Goal: Communication & Community: Share content

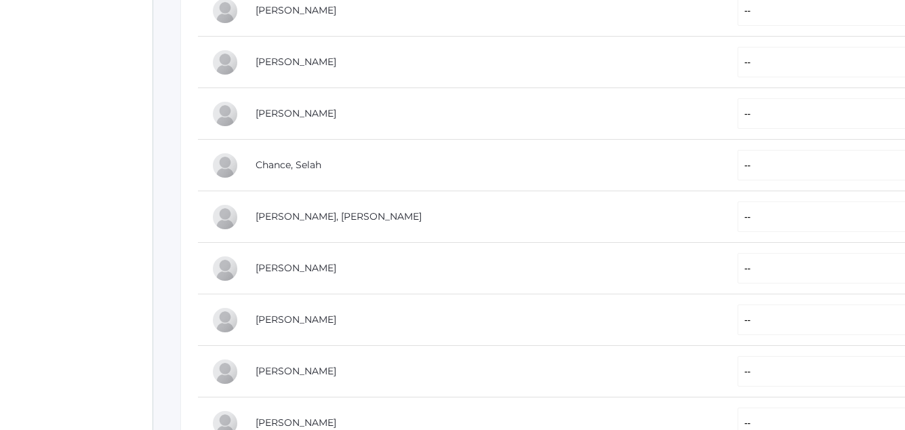
scroll to position [353, 0]
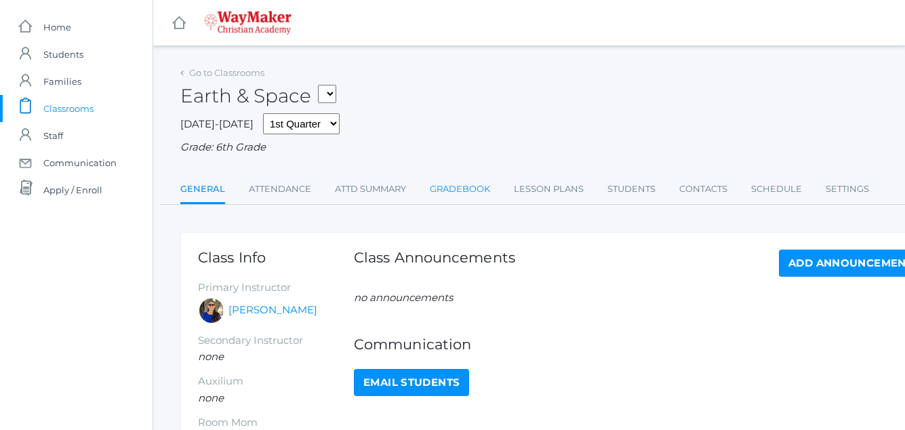
click at [452, 186] on link "Gradebook" at bounding box center [460, 189] width 60 height 27
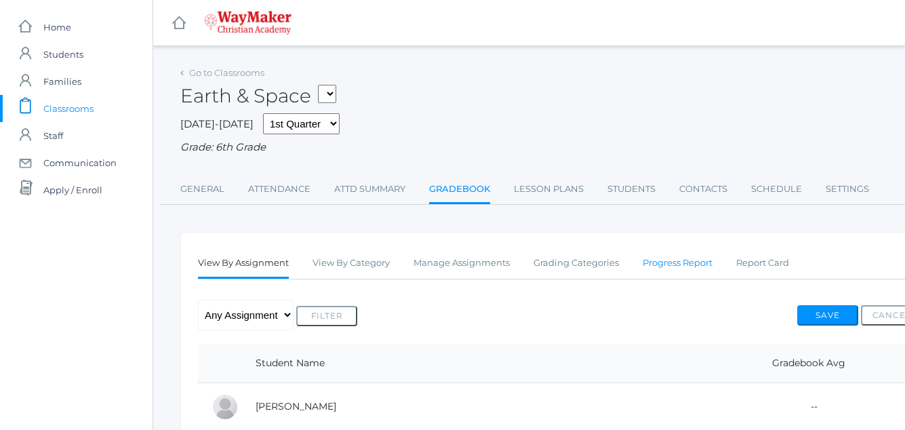
click at [704, 264] on link "Progress Report" at bounding box center [678, 262] width 70 height 27
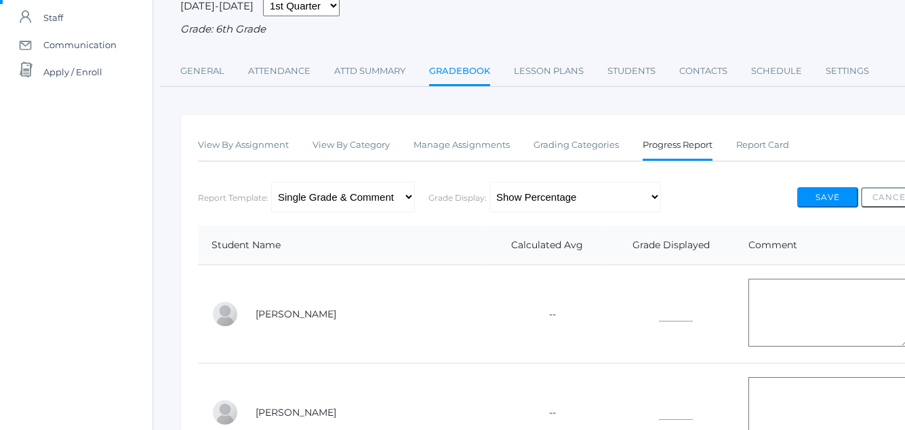
scroll to position [115, 0]
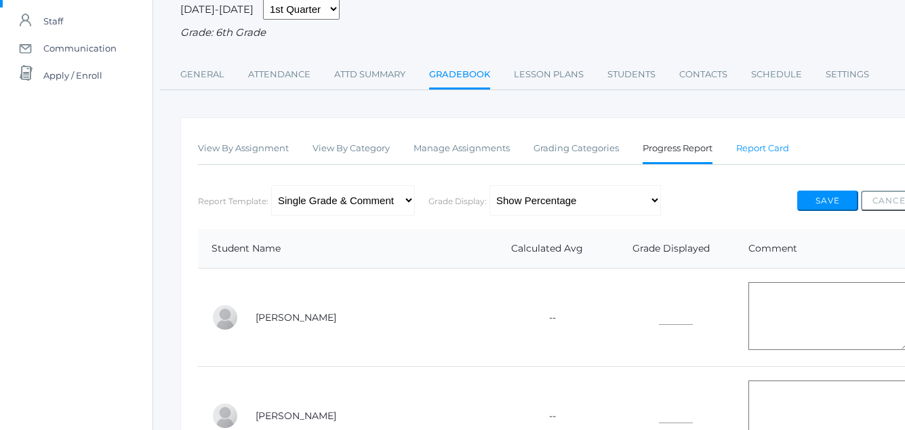
click at [737, 158] on link "Report Card" at bounding box center [762, 148] width 53 height 27
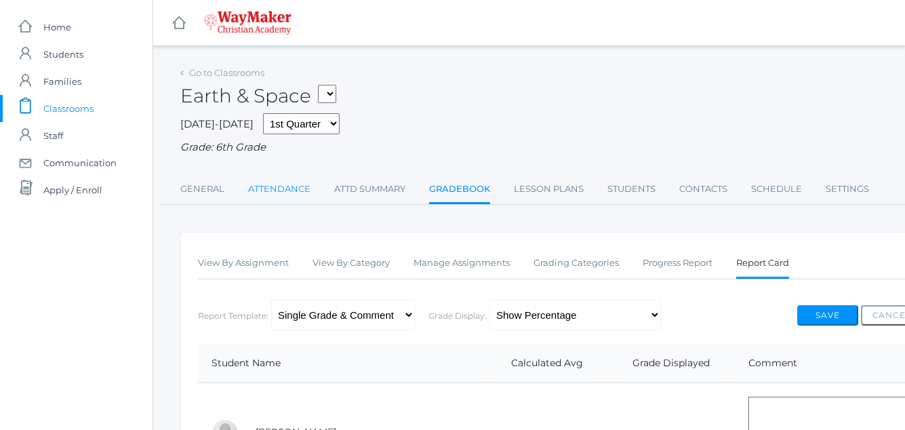
click at [270, 182] on link "Attendance" at bounding box center [279, 189] width 62 height 27
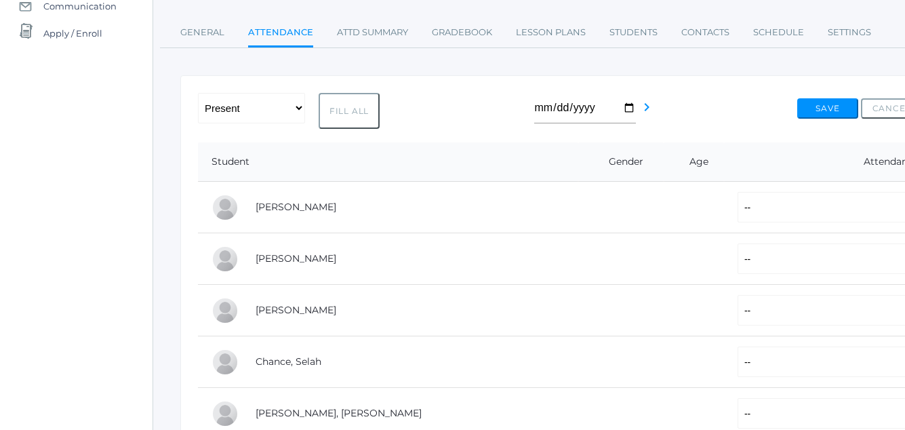
scroll to position [177, 0]
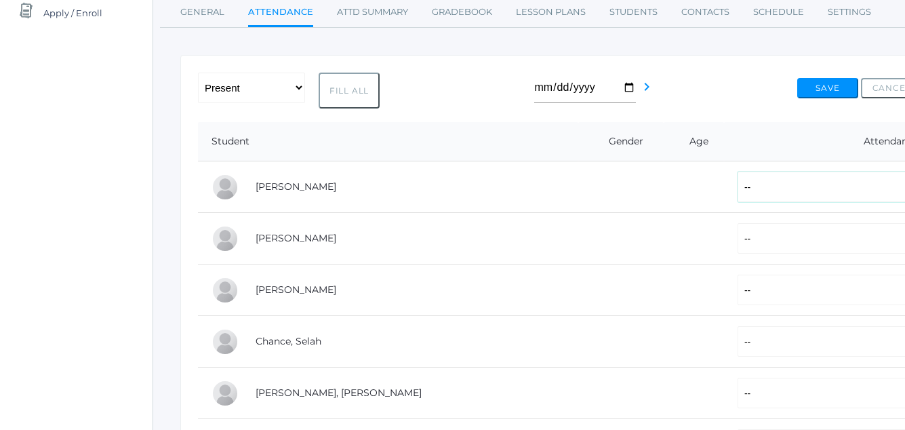
click at [737, 187] on select "-- Present Tardy Excused Tardy Unexcused Absent Excused Absent Unexcused" at bounding box center [827, 186] width 181 height 30
click at [449, 84] on div "-- Present Tardy Excused Tardy Unexcused Absent Excused Absent Unexcused Fill A…" at bounding box center [560, 91] width 724 height 36
click at [296, 89] on select "-- Present Tardy Excused Tardy Unexcused Absent Excused Absent Unexcused" at bounding box center [251, 88] width 107 height 30
click at [416, 88] on div "-- Present Tardy Excused Tardy Unexcused Absent Excused Absent Unexcused Fill A…" at bounding box center [560, 91] width 724 height 36
click at [296, 87] on select "-- Present Tardy Excused Tardy Unexcused Absent Excused Absent Unexcused" at bounding box center [251, 88] width 107 height 30
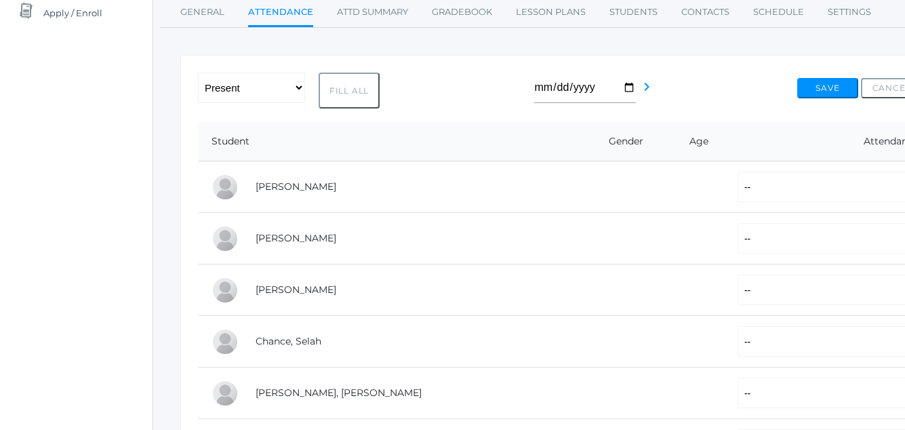
click at [434, 94] on div "-- Present Tardy Excused Tardy Unexcused Absent Excused Absent Unexcused Fill A…" at bounding box center [560, 91] width 724 height 36
click at [794, 195] on select "-- Present Tardy Excused Tardy Unexcused Absent Excused Absent Unexcused" at bounding box center [827, 186] width 181 height 30
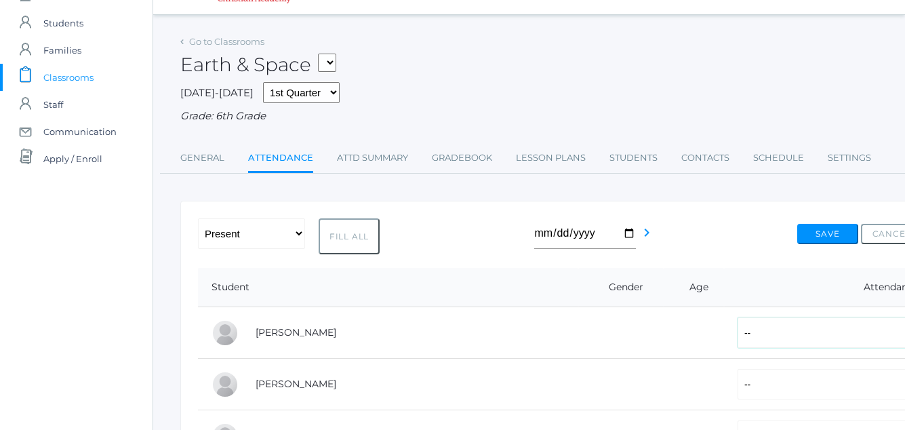
scroll to position [20, 0]
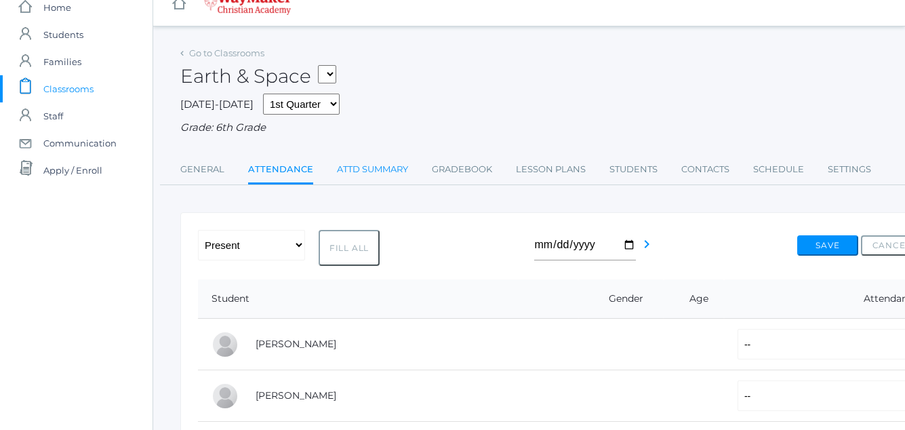
click at [368, 166] on link "Attd Summary" at bounding box center [372, 169] width 71 height 27
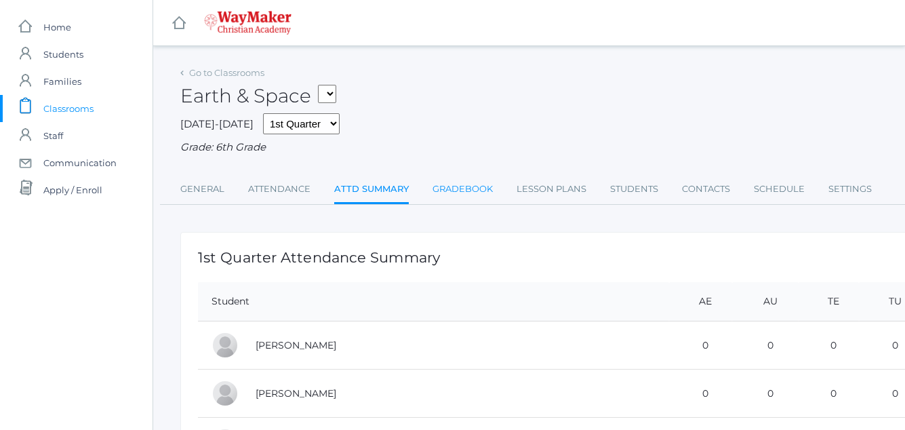
click at [462, 184] on link "Gradebook" at bounding box center [462, 189] width 60 height 27
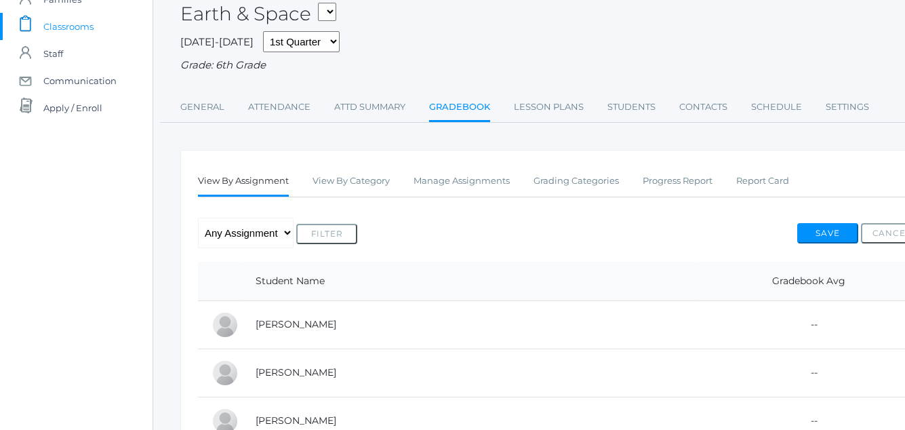
scroll to position [79, 0]
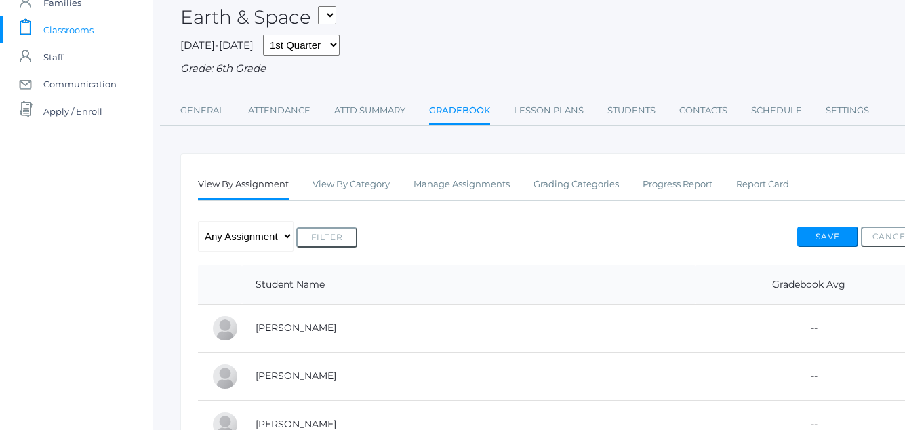
click at [752, 331] on td "--" at bounding box center [808, 328] width 226 height 48
click at [363, 185] on link "View By Category" at bounding box center [350, 184] width 77 height 27
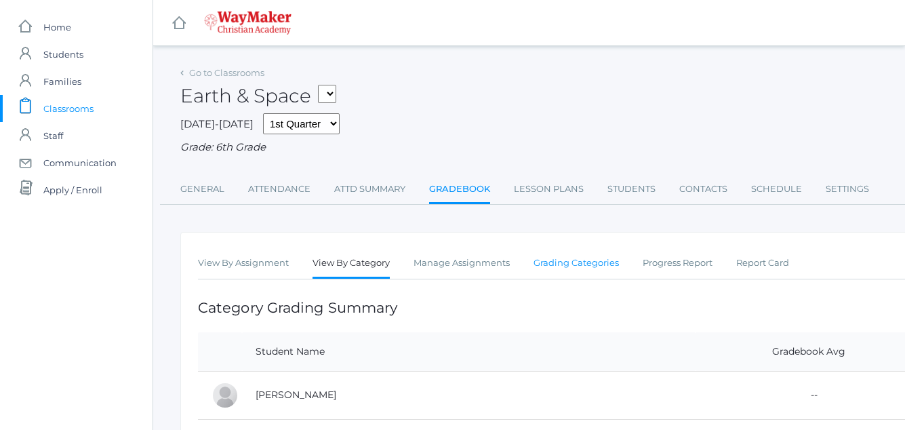
click at [590, 262] on link "Grading Categories" at bounding box center [575, 262] width 85 height 27
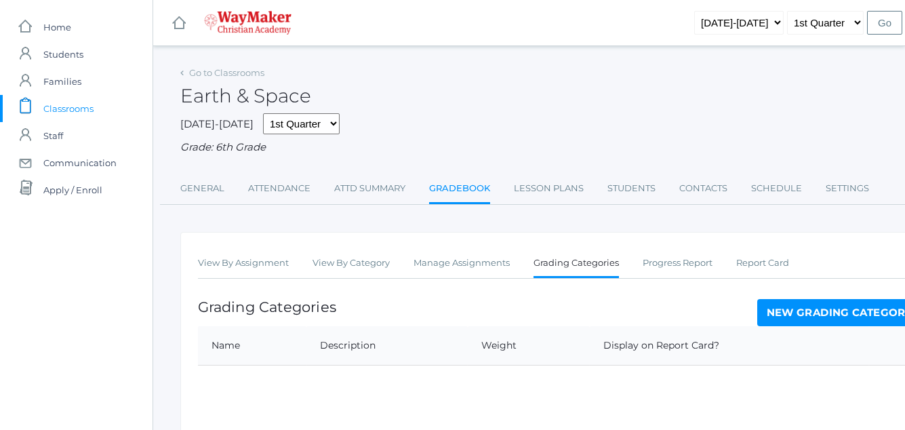
click at [819, 313] on link "New Grading Category" at bounding box center [839, 312] width 165 height 27
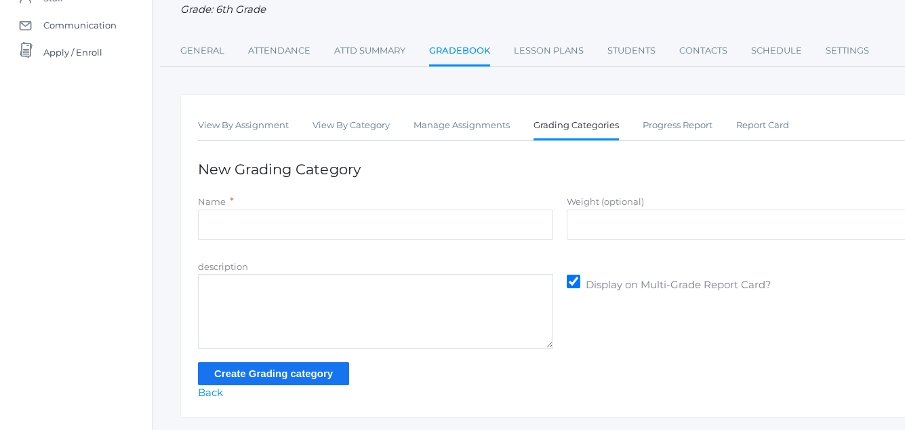
scroll to position [143, 0]
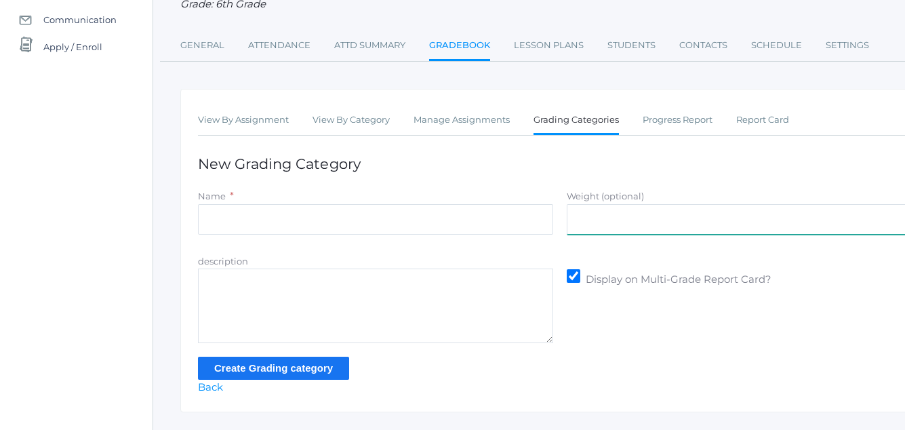
click at [582, 218] on input "Weight (optional)" at bounding box center [744, 219] width 355 height 30
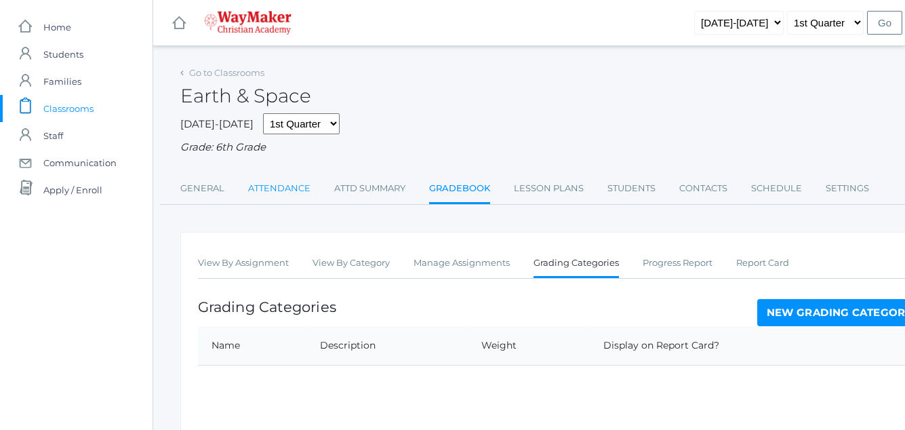
click at [258, 184] on link "Attendance" at bounding box center [279, 188] width 62 height 27
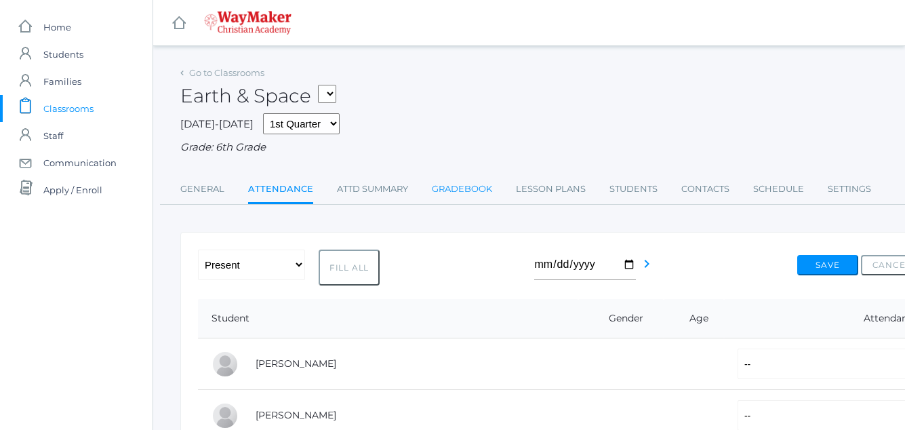
click at [450, 187] on link "Gradebook" at bounding box center [462, 189] width 60 height 27
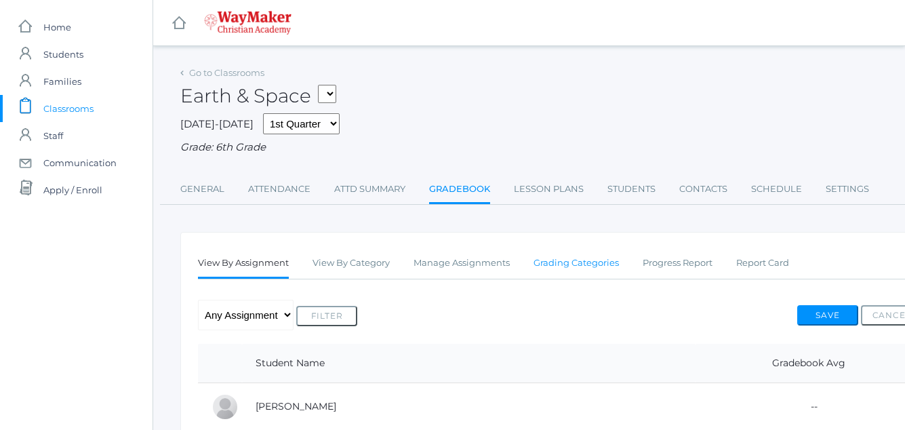
click at [595, 266] on link "Grading Categories" at bounding box center [575, 262] width 85 height 27
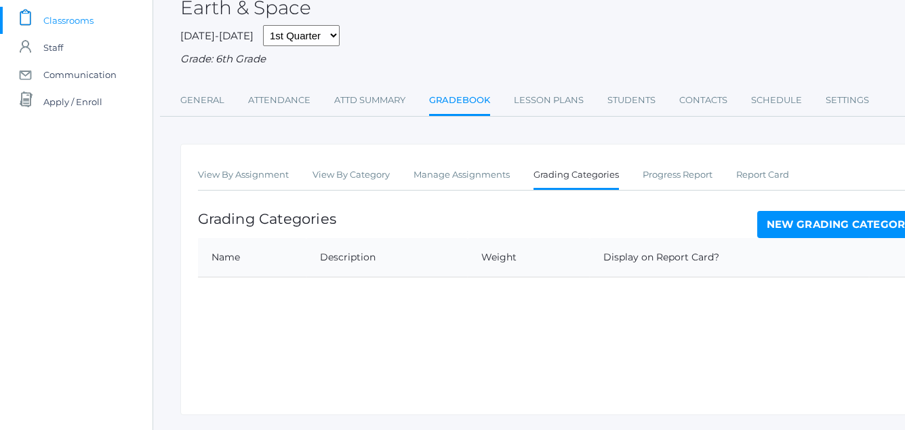
scroll to position [124, 0]
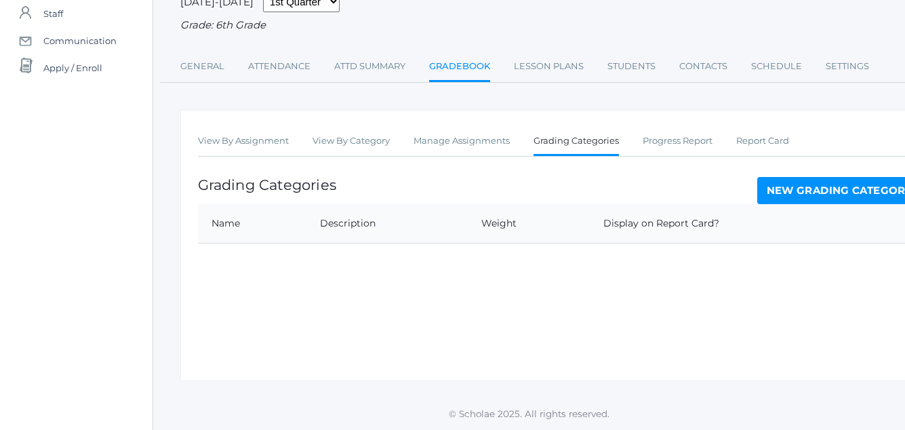
click at [803, 188] on link "New Grading Category" at bounding box center [839, 190] width 165 height 27
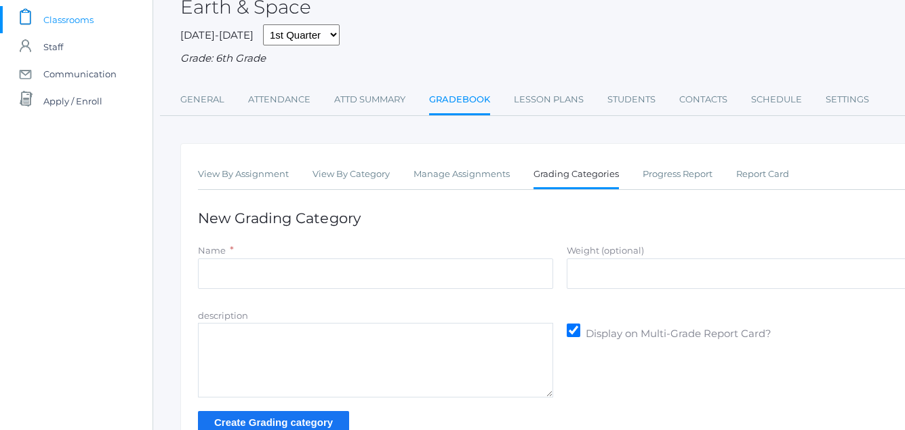
scroll to position [60, 0]
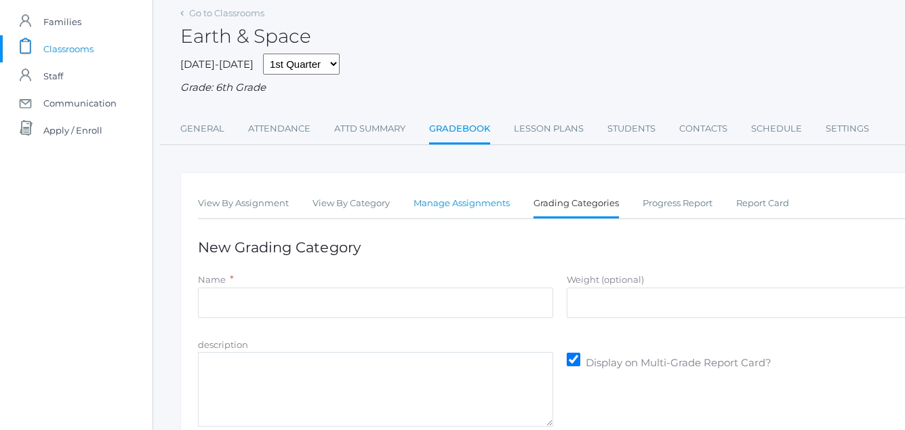
click at [481, 203] on link "Manage Assignments" at bounding box center [461, 203] width 96 height 27
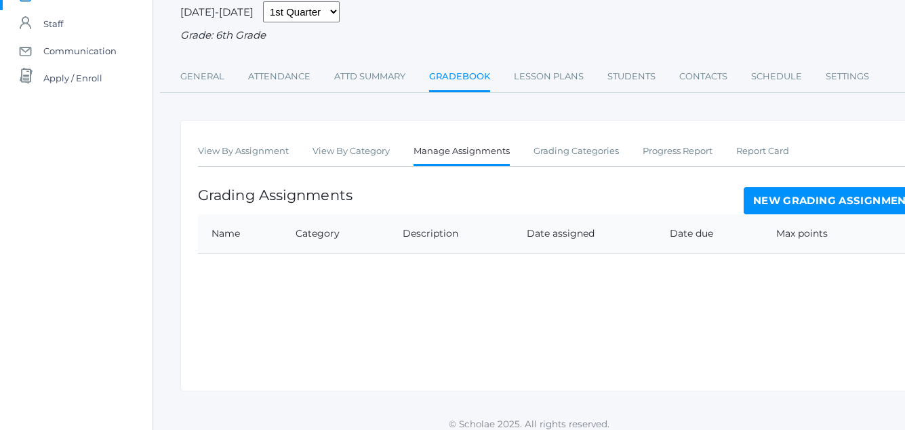
scroll to position [124, 0]
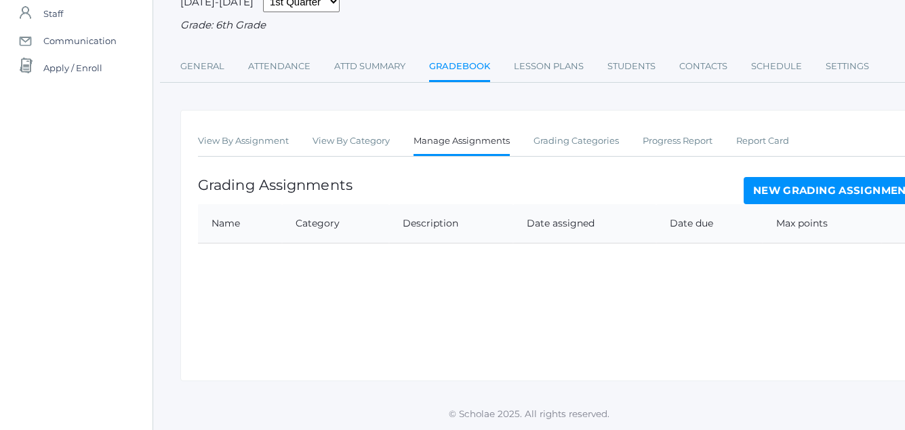
click at [805, 184] on link "New Grading Assignment" at bounding box center [833, 190] width 178 height 27
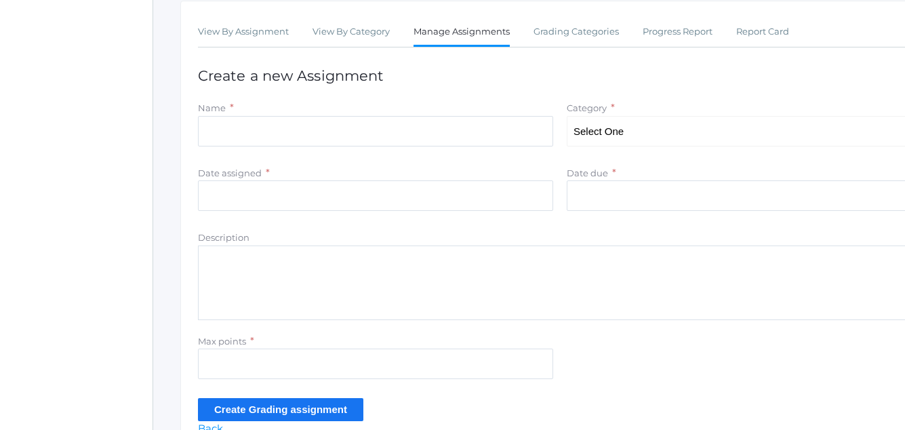
scroll to position [253, 0]
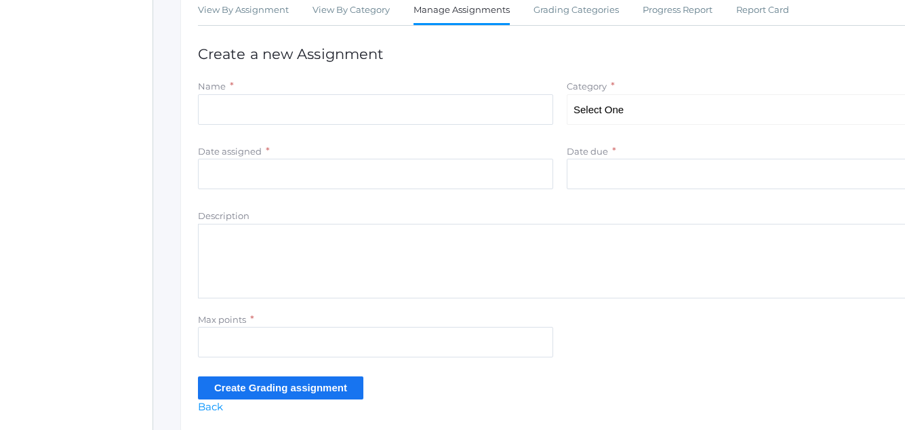
click at [211, 252] on textarea "Description" at bounding box center [560, 261] width 724 height 75
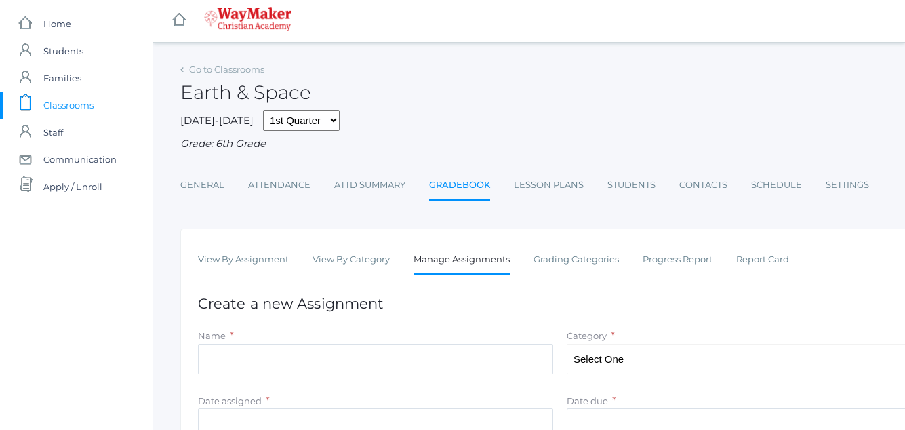
scroll to position [0, 0]
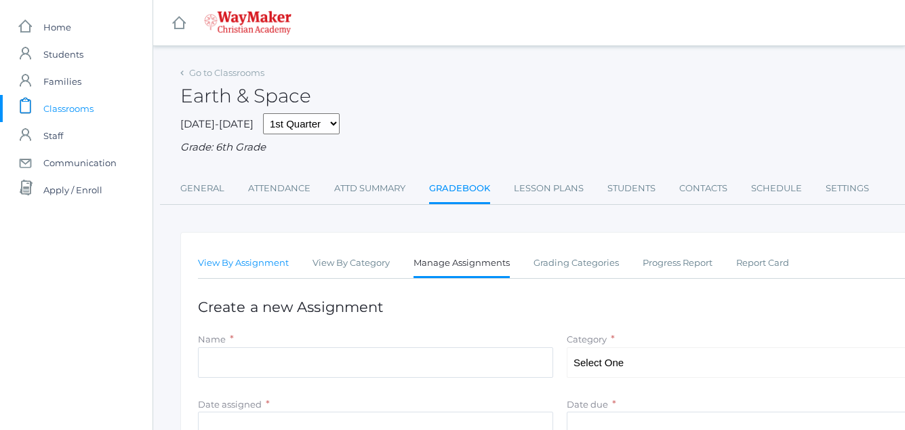
click at [260, 260] on link "View By Assignment" at bounding box center [243, 262] width 91 height 27
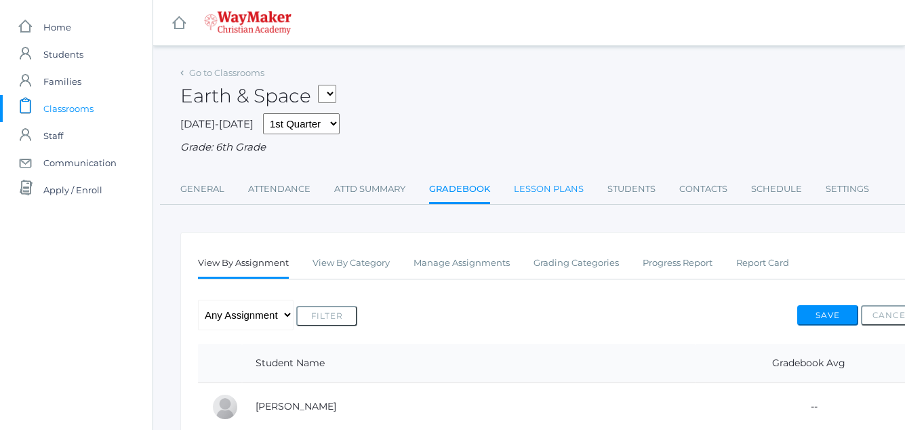
click at [561, 189] on link "Lesson Plans" at bounding box center [549, 189] width 70 height 27
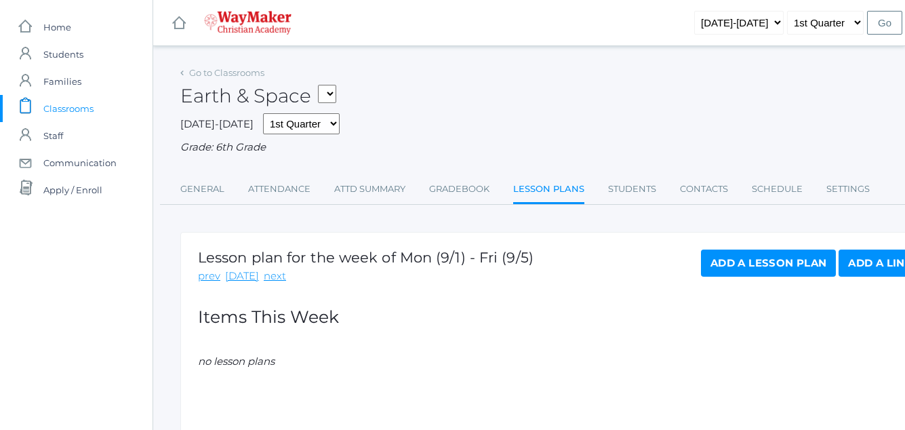
click at [762, 104] on div "Earth & Space COOKING - Cooking & Baking HSBIBLE - Bible High School 10th / 11t…" at bounding box center [559, 88] width 759 height 50
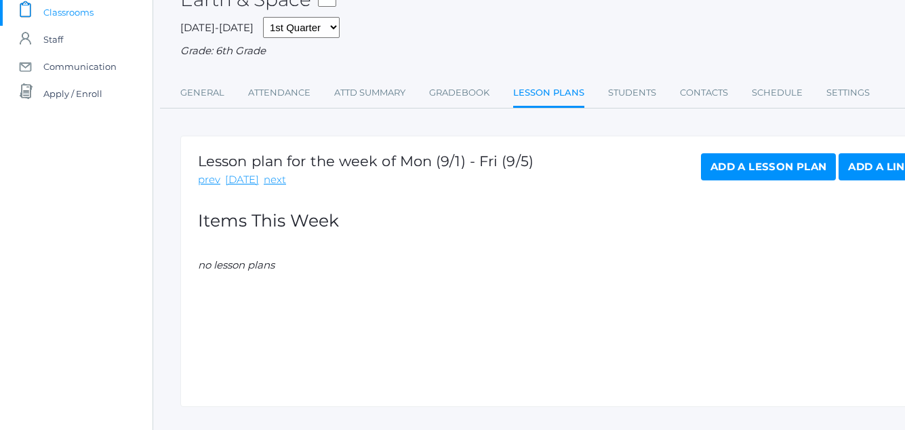
scroll to position [97, 0]
click at [769, 167] on link "Add a Lesson Plan" at bounding box center [768, 165] width 135 height 27
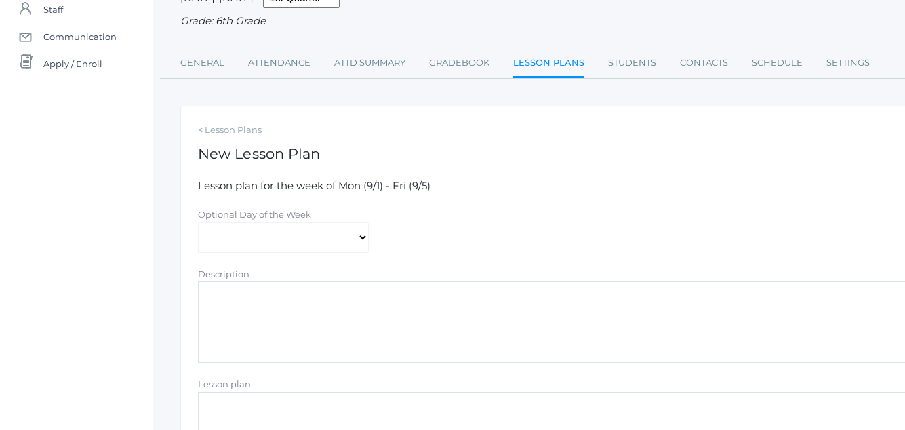
scroll to position [132, 0]
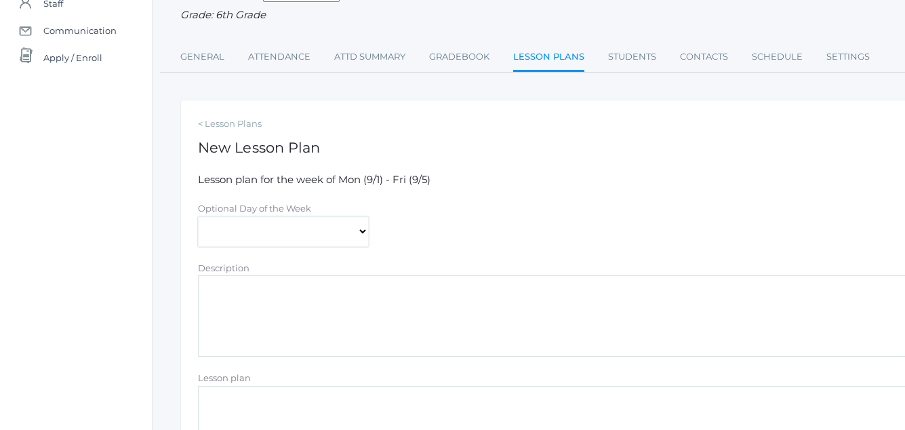
click at [361, 233] on select "Monday Tuesday Wednesday Thursday Friday" at bounding box center [283, 231] width 171 height 30
select select "2025-09-02"
click at [198, 218] on select "Monday Tuesday Wednesday Thursday Friday" at bounding box center [283, 231] width 171 height 30
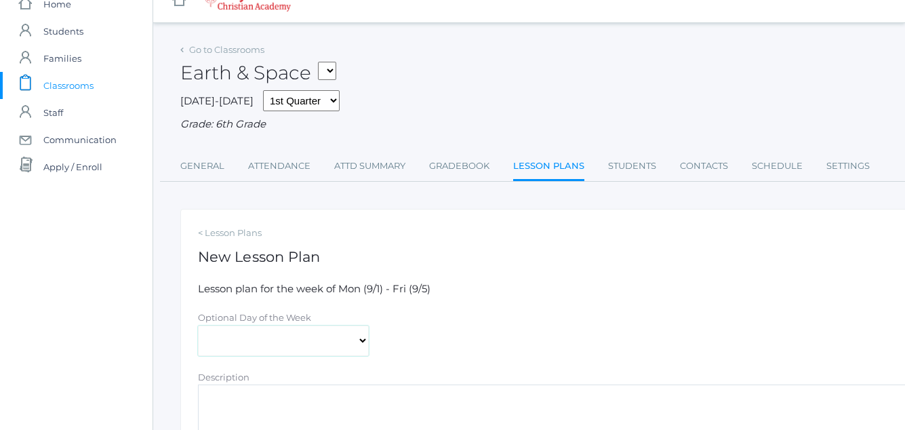
scroll to position [20, 0]
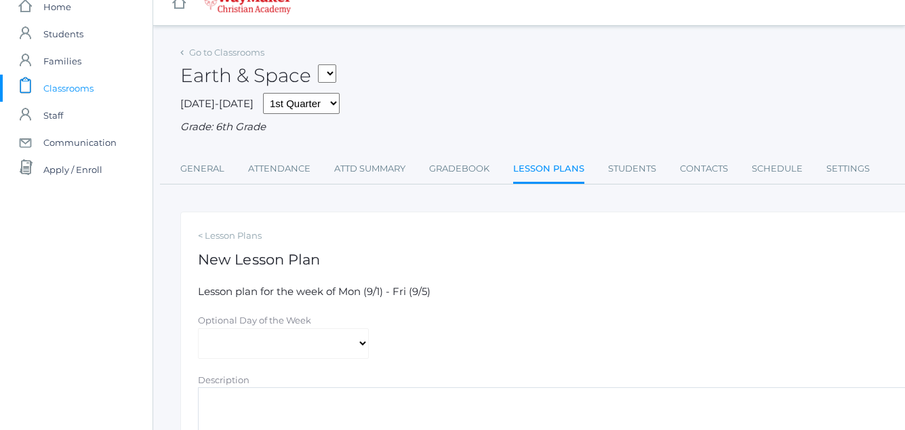
click at [331, 73] on select "COOKING - Cooking & Baking HSBIBLE - Bible High School 10th / 11th / 12th 06ENG…" at bounding box center [327, 73] width 18 height 18
click at [400, 63] on div "Earth & Space COOKING - Cooking & Baking HSBIBLE - Bible High School 10th / 11t…" at bounding box center [559, 68] width 759 height 50
click at [633, 165] on link "Students" at bounding box center [632, 168] width 48 height 27
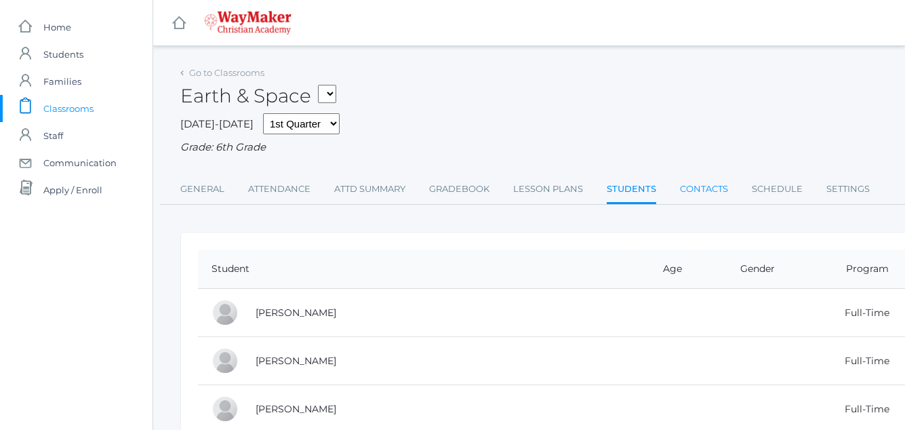
click at [708, 186] on link "Contacts" at bounding box center [704, 189] width 48 height 27
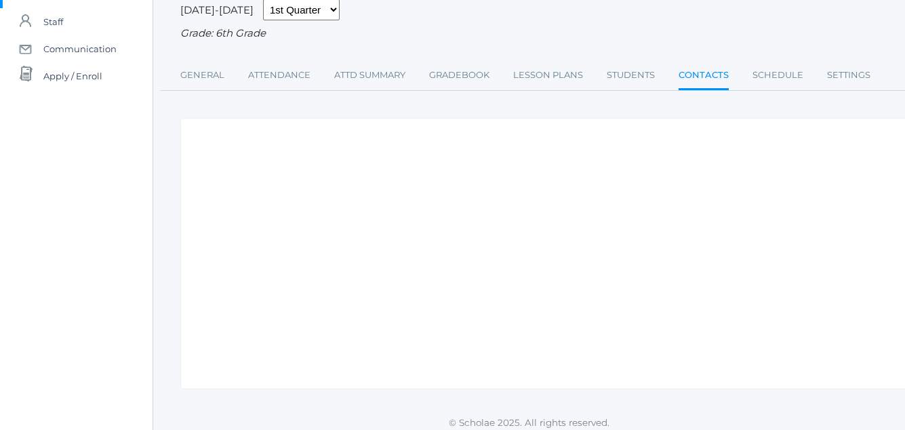
scroll to position [115, 0]
click at [781, 72] on link "Schedule" at bounding box center [777, 73] width 51 height 27
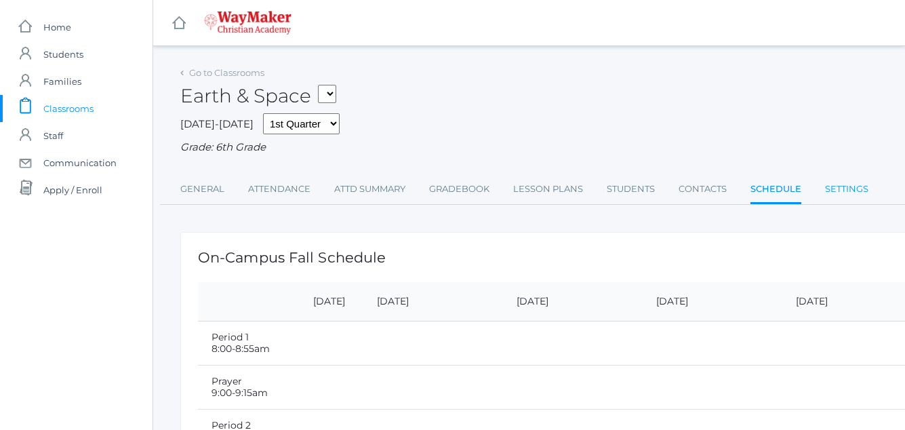
click at [855, 188] on link "Settings" at bounding box center [846, 189] width 43 height 27
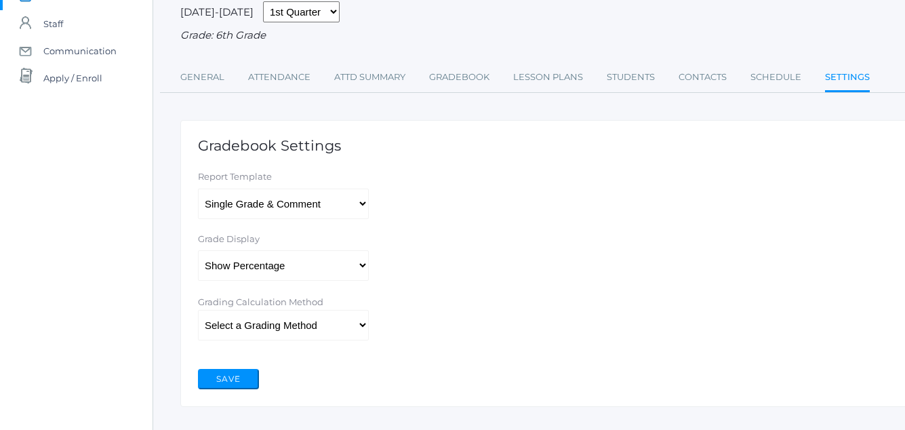
scroll to position [119, 0]
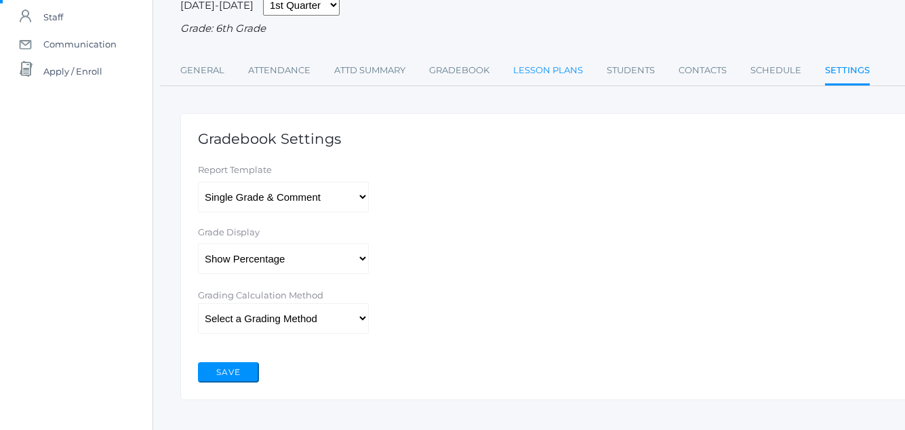
click at [543, 68] on link "Lesson Plans" at bounding box center [548, 70] width 70 height 27
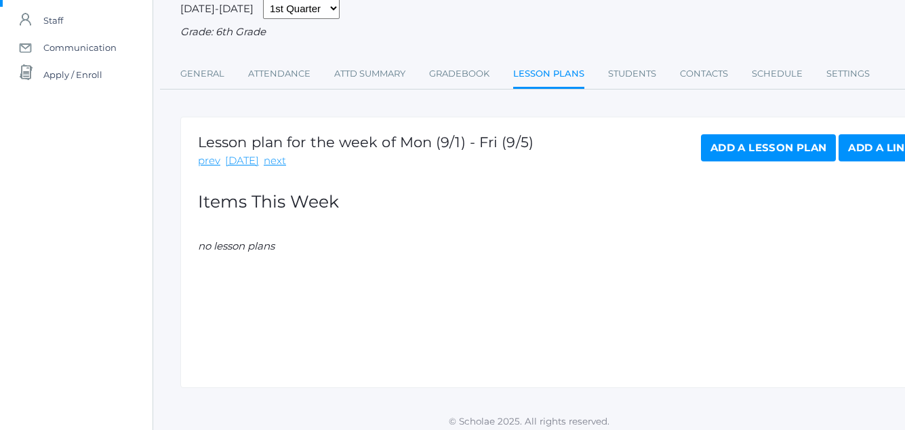
scroll to position [124, 0]
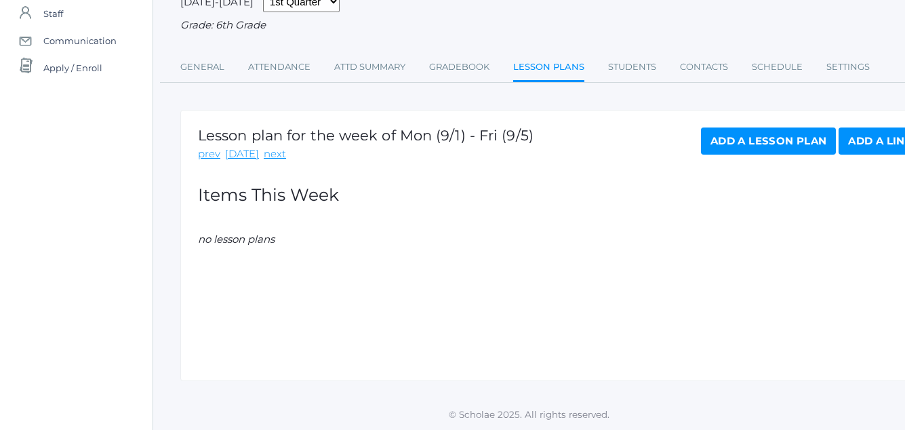
click at [739, 138] on link "Add a Lesson Plan" at bounding box center [768, 140] width 135 height 27
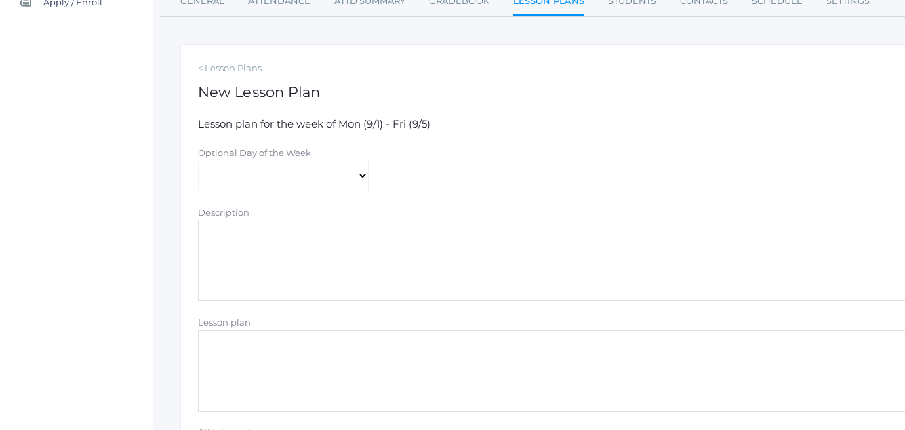
scroll to position [172, 0]
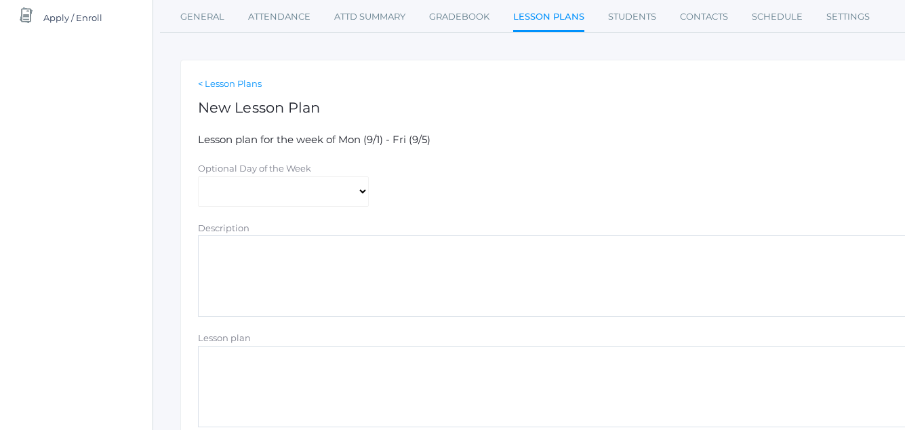
click at [223, 85] on link "< Lesson Plans" at bounding box center [560, 84] width 724 height 14
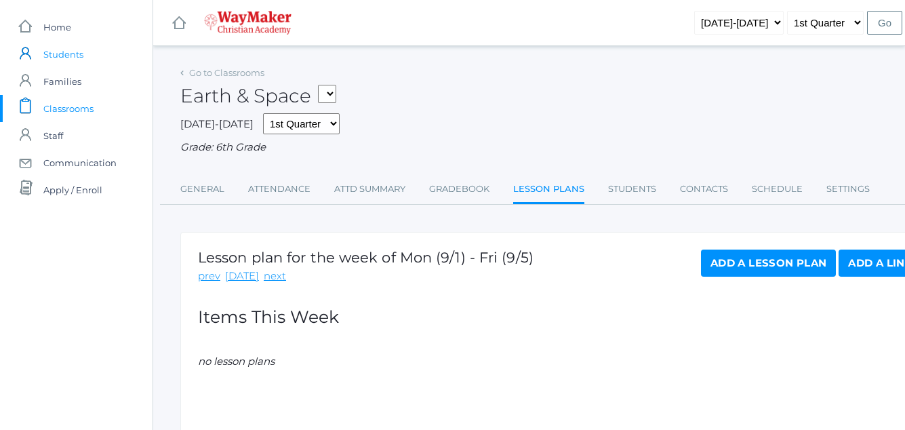
click at [91, 54] on link "icons/user/plain Created with Sketch. Students" at bounding box center [76, 54] width 152 height 27
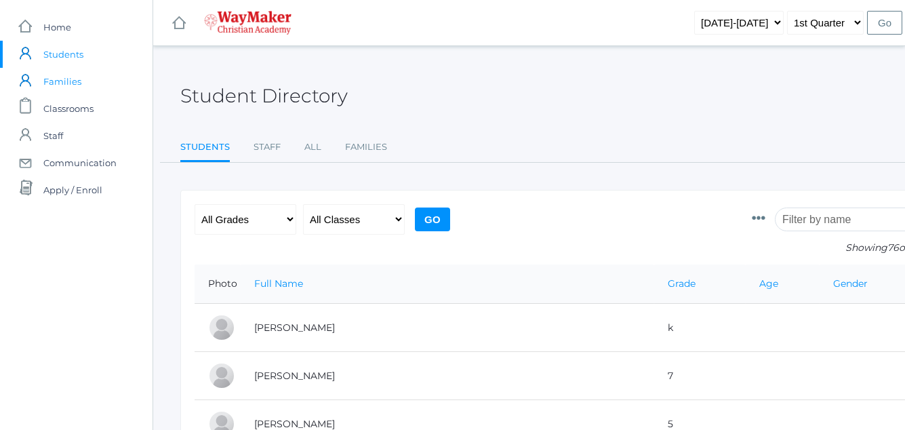
click at [80, 80] on span "Families" at bounding box center [62, 81] width 38 height 27
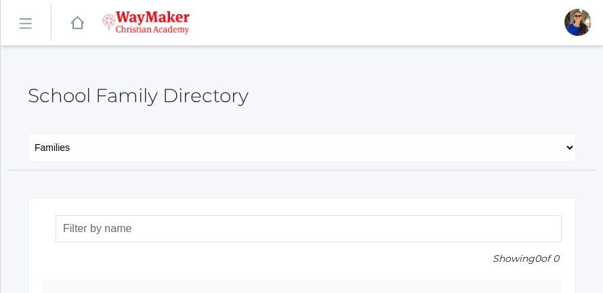
click at [24, 20] on rect at bounding box center [25, 25] width 22 height 22
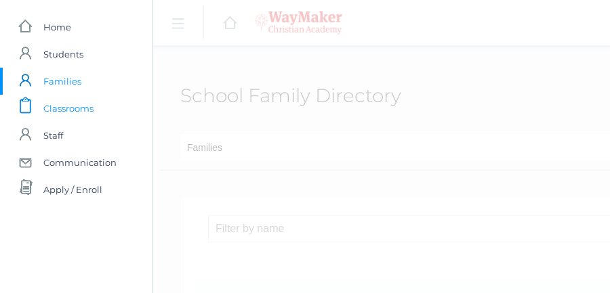
click at [68, 106] on span "Classrooms" at bounding box center [68, 108] width 50 height 27
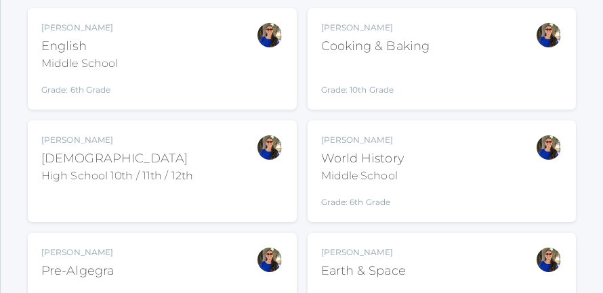
scroll to position [213, 0]
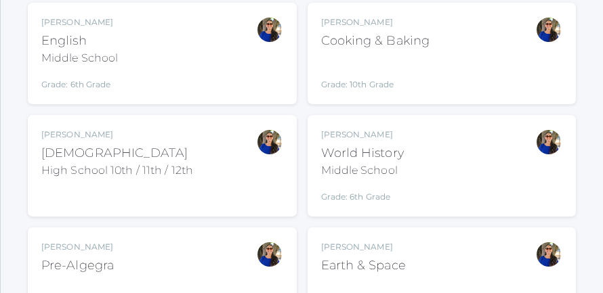
click at [153, 164] on div "High School 10th / 11th / 12th" at bounding box center [117, 171] width 152 height 16
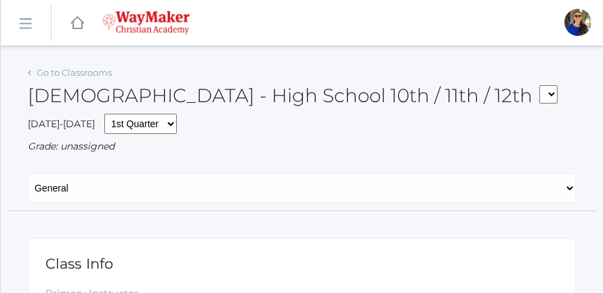
click at [24, 16] on link "icons/ui/navigation/hamburger Created with Sketch." at bounding box center [26, 23] width 50 height 37
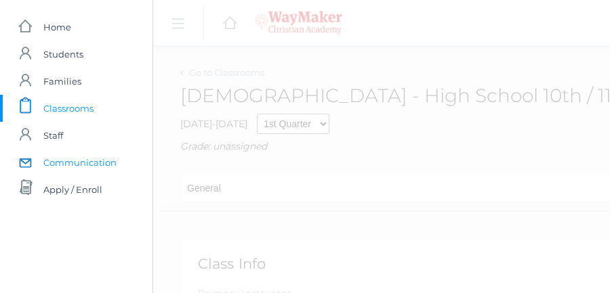
click at [73, 163] on span "Communication" at bounding box center [79, 162] width 73 height 27
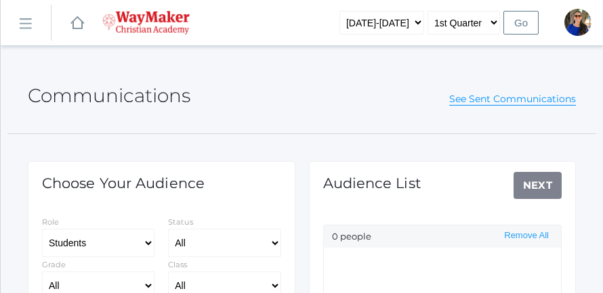
select select "Enrolled"
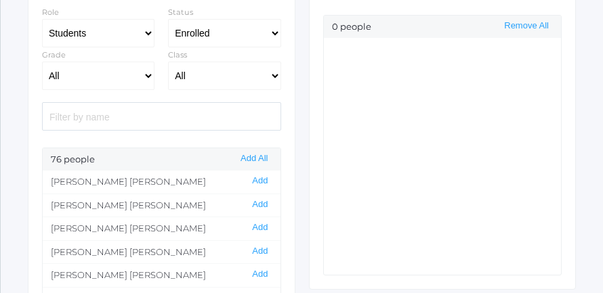
scroll to position [200, 0]
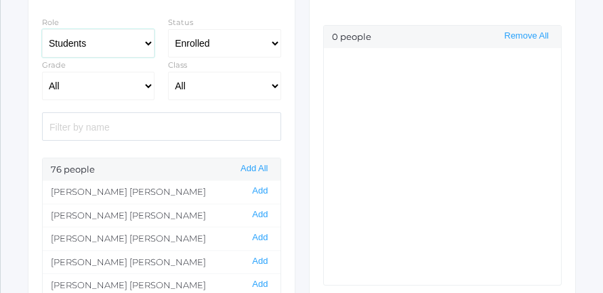
click at [146, 41] on select "Students Staff" at bounding box center [98, 43] width 113 height 28
select select "1"
click at [42, 29] on select "Students Staff" at bounding box center [98, 43] width 113 height 28
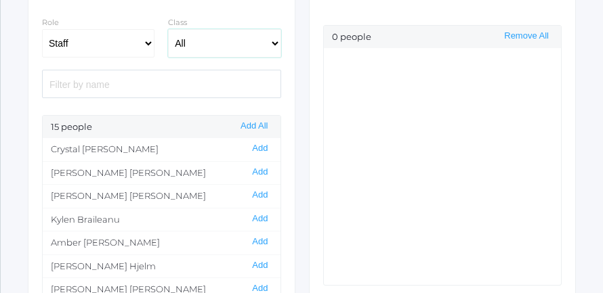
click at [274, 41] on select "All 01ELEM - First Grade 02ELEM - Second Grade 03ELEM - Third Grade 04ELEM - Fo…" at bounding box center [224, 43] width 113 height 28
select select "2521"
click at [168, 29] on select "All 01ELEM - First Grade 02ELEM - Second Grade 03ELEM - Third Grade 04ELEM - Fo…" at bounding box center [224, 43] width 113 height 28
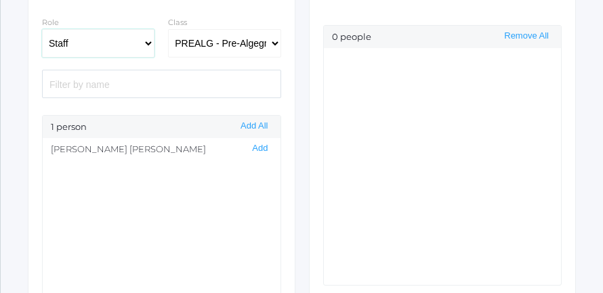
click at [146, 42] on select "Students Staff" at bounding box center [98, 43] width 113 height 28
select select "3"
click at [42, 29] on select "Students Staff" at bounding box center [98, 43] width 113 height 28
select select
select select "Enrolled"
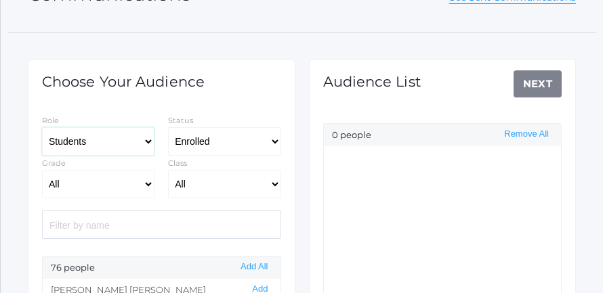
scroll to position [100, 0]
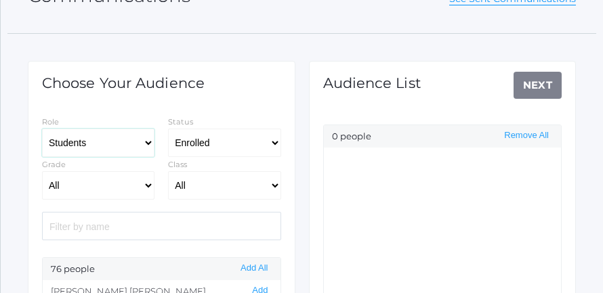
click at [147, 142] on select "Students Staff" at bounding box center [98, 143] width 113 height 28
select select "1"
click at [42, 129] on select "Students Staff" at bounding box center [98, 143] width 113 height 28
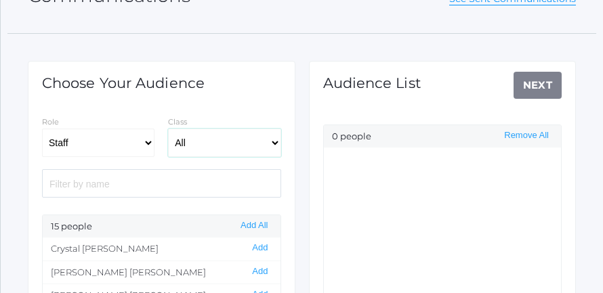
click at [275, 141] on select "All 01ELEM - First Grade 02ELEM - Second Grade 03ELEM - Third Grade 04ELEM - Fo…" at bounding box center [224, 143] width 113 height 28
click at [270, 121] on div "Class All 01ELEM - First Grade 02ELEM - Second Grade 03ELEM - Third Grade 04ELE…" at bounding box center [224, 136] width 126 height 43
click at [274, 140] on select "All 01ELEM - First Grade 02ELEM - Second Grade 03ELEM - Third Grade 04ELEM - Fo…" at bounding box center [224, 143] width 113 height 28
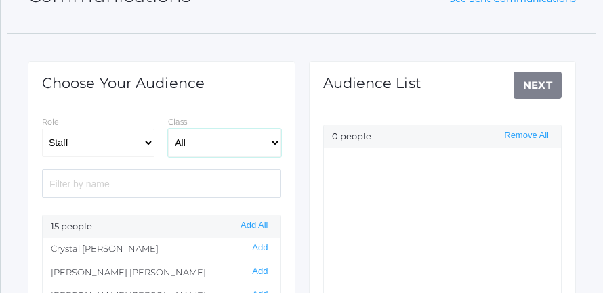
select select "2544"
click at [168, 129] on select "All 01ELEM - First Grade 02ELEM - Second Grade 03ELEM - Third Grade 04ELEM - Fo…" at bounding box center [224, 143] width 113 height 28
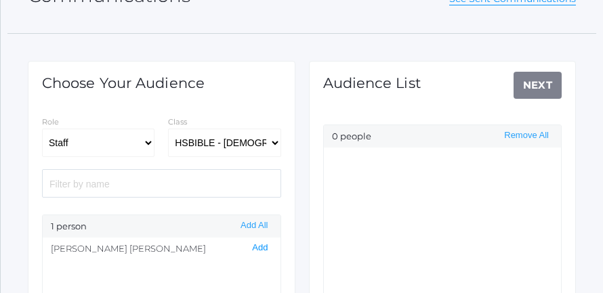
click at [258, 245] on button "Add" at bounding box center [260, 249] width 24 height 12
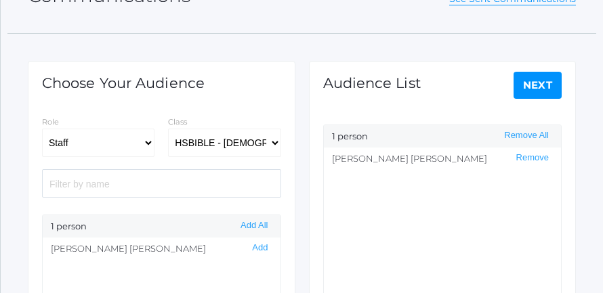
click at [544, 81] on link "Next" at bounding box center [538, 85] width 49 height 27
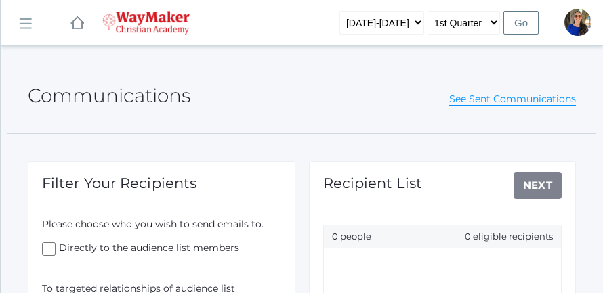
click at [544, 81] on div "Communications See Sent Communications" at bounding box center [302, 88] width 548 height 50
click at [47, 248] on input "Directly to the audience list members" at bounding box center [49, 250] width 14 height 14
checkbox input "true"
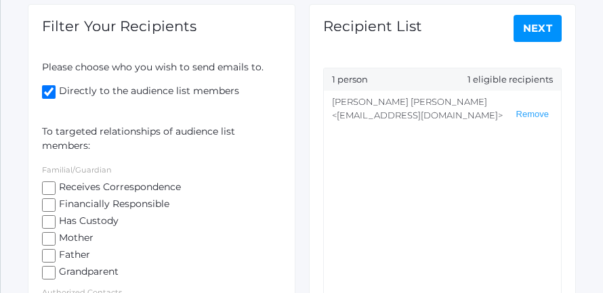
scroll to position [152, 0]
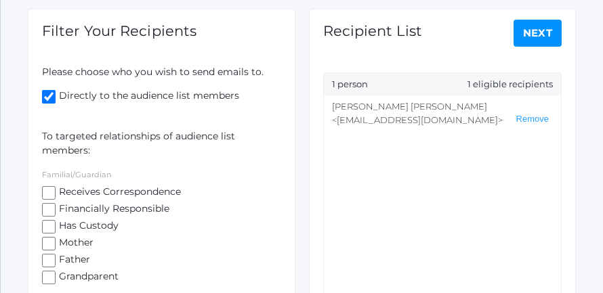
click at [533, 27] on link "Next" at bounding box center [538, 33] width 49 height 27
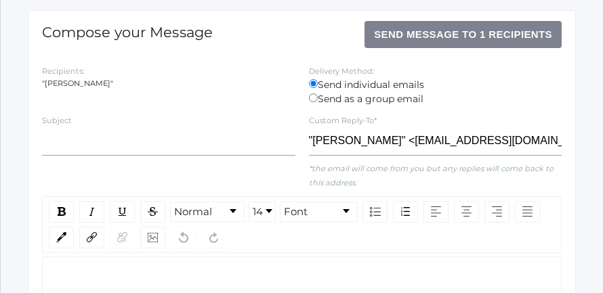
scroll to position [158, 0]
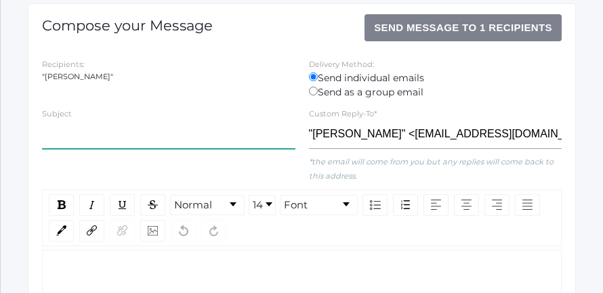
click at [43, 140] on input "text" at bounding box center [168, 135] width 253 height 28
type input "Email"
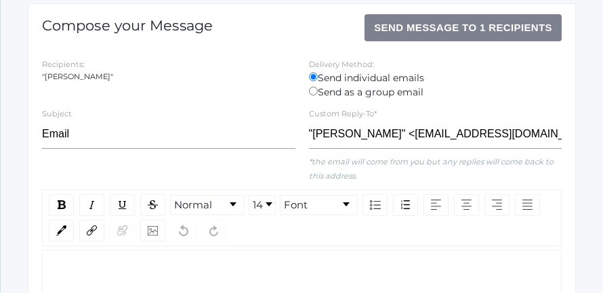
click at [54, 164] on div "Subject Email Custom Reply-To* "Stephanie Todhunter" <stodhunter@waymakerchrist…" at bounding box center [301, 144] width 533 height 77
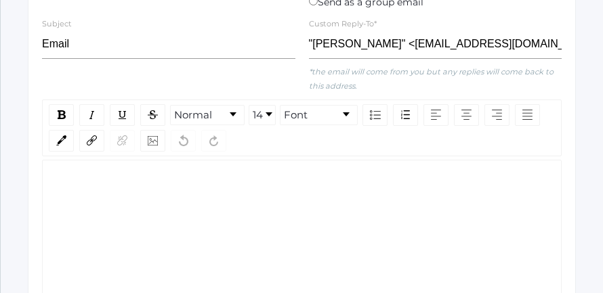
scroll to position [273, 0]
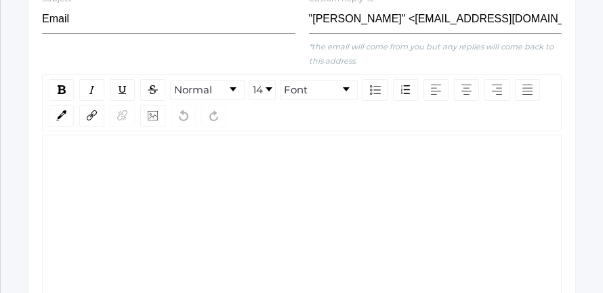
click at [63, 148] on div "rdw-editor" at bounding box center [302, 155] width 499 height 14
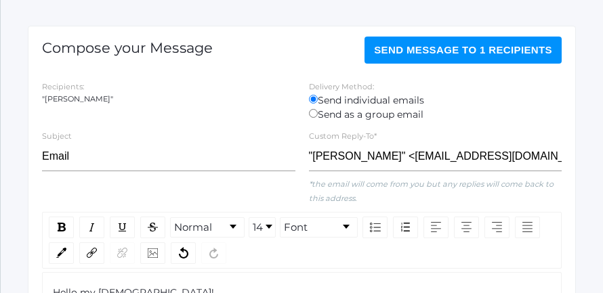
scroll to position [114, 0]
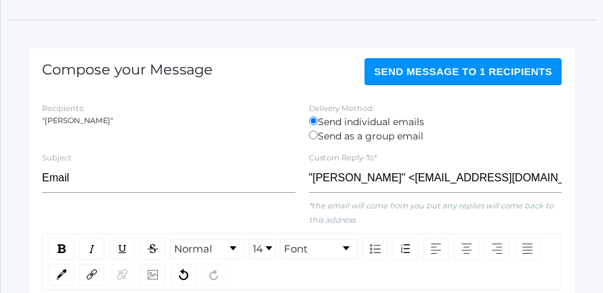
click at [478, 67] on span "Send Message to 1 recipients" at bounding box center [463, 72] width 178 height 12
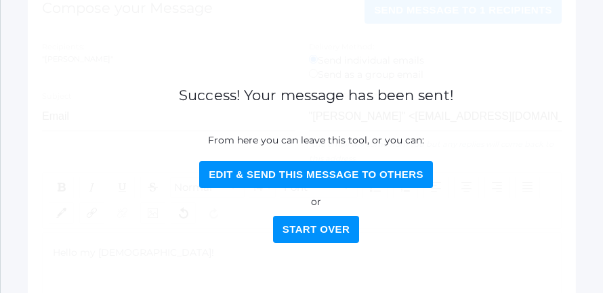
scroll to position [179, 0]
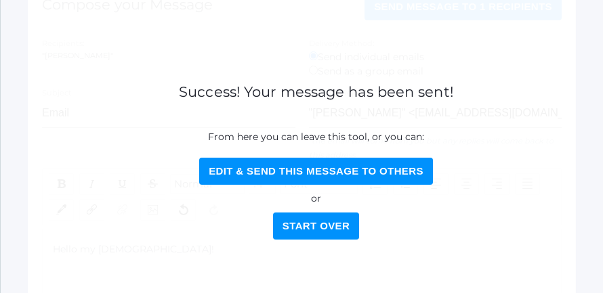
click at [308, 231] on button "Start Over" at bounding box center [316, 226] width 86 height 27
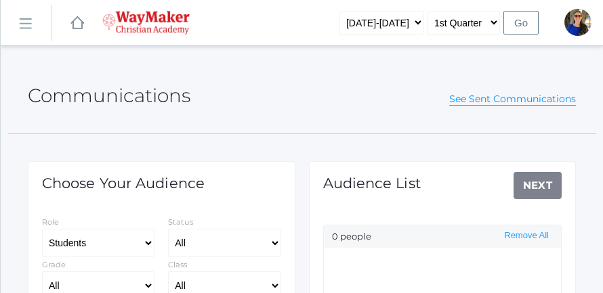
click at [23, 22] on rect at bounding box center [25, 25] width 22 height 22
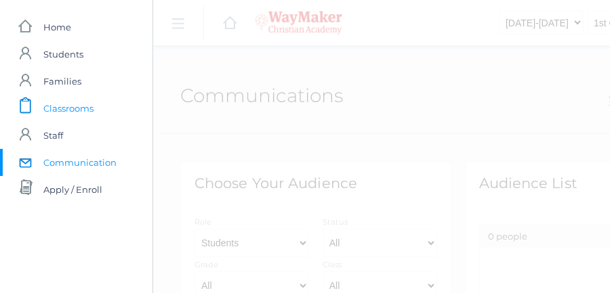
click at [56, 107] on span "Classrooms" at bounding box center [68, 108] width 50 height 27
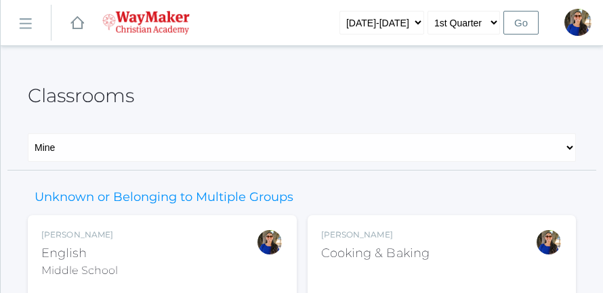
click at [149, 241] on div "Stephanie Todhunter English Middle School Grade: 6th Grade 06ENGLISH" at bounding box center [162, 266] width 242 height 75
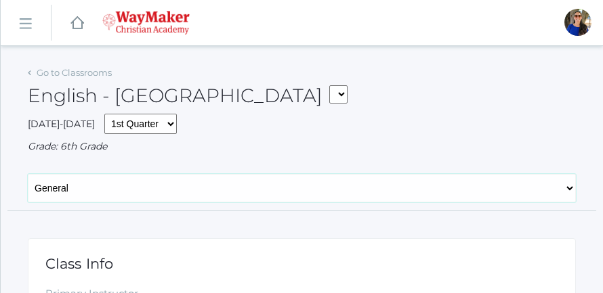
click at [569, 188] on select "General Attendance Attd Summary Gradebook Lesson Plans Students Contacts Schedu…" at bounding box center [302, 188] width 548 height 28
select select "/classrooms/2529/settings?term=1"
click at [28, 174] on select "General Attendance Attd Summary Gradebook Lesson Plans Students Contacts Schedu…" at bounding box center [302, 188] width 548 height 28
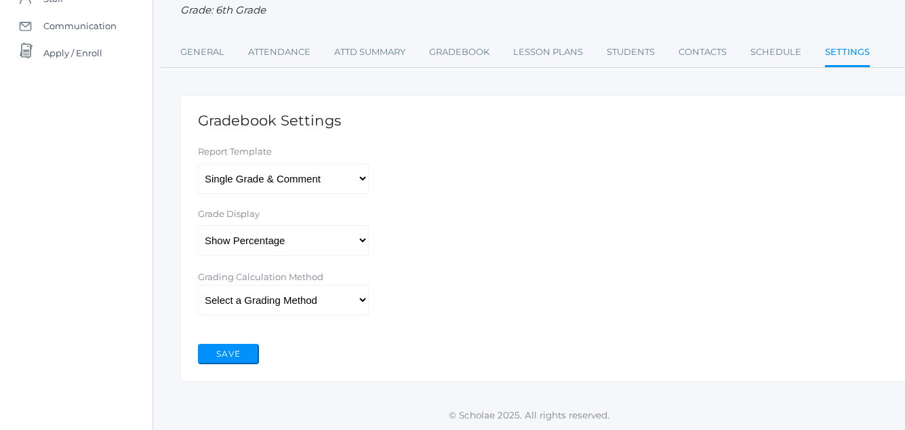
scroll to position [140, 0]
click at [359, 293] on select "Select a Grading Method Percent Method Points Method" at bounding box center [283, 299] width 171 height 30
select select "1"
click at [198, 284] on select "Select a Grading Method Percent Method Points Method" at bounding box center [283, 299] width 171 height 30
click at [229, 293] on button "Save" at bounding box center [228, 353] width 61 height 20
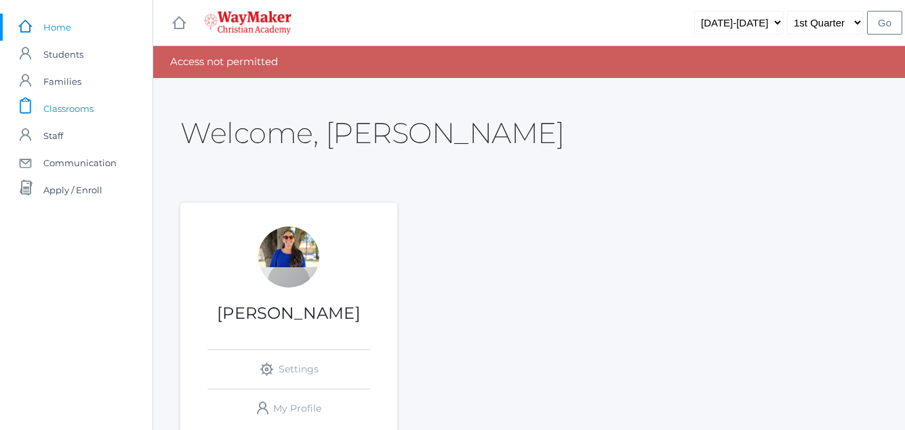
click at [56, 105] on span "Classrooms" at bounding box center [68, 108] width 50 height 27
